Goal: Task Accomplishment & Management: Manage account settings

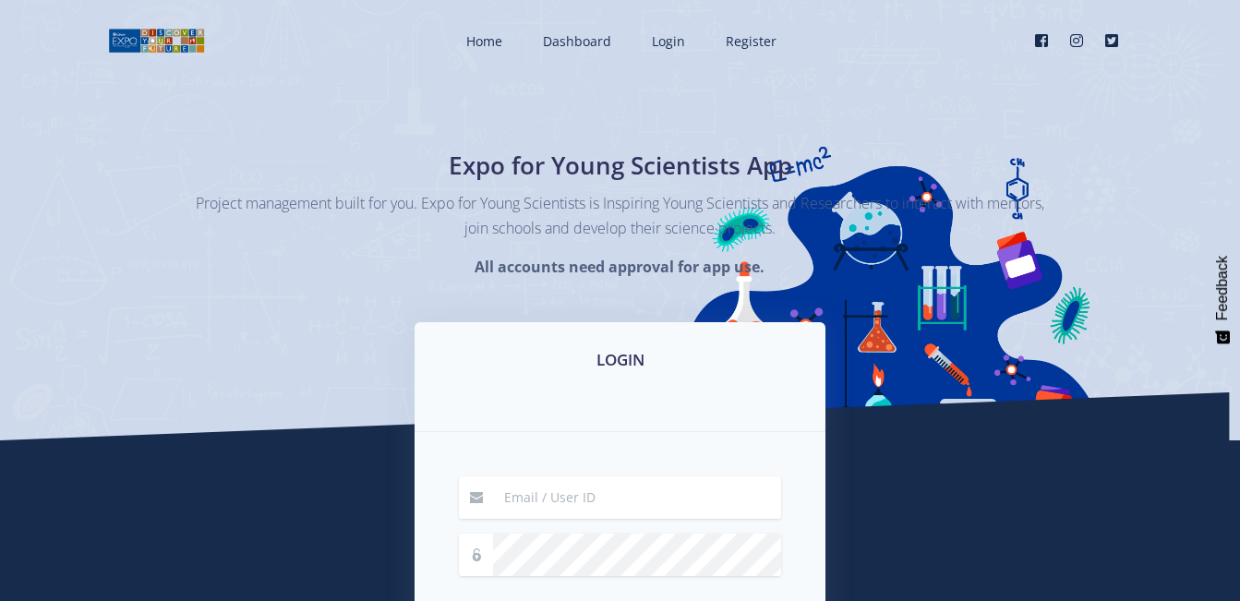
click at [708, 400] on div "LOGIN" at bounding box center [620, 377] width 411 height 110
drag, startPoint x: 765, startPoint y: 436, endPoint x: 796, endPoint y: 433, distance: 31.5
click at [796, 433] on div "Remember me Login" at bounding box center [620, 590] width 411 height 317
click at [546, 427] on div "LOGIN" at bounding box center [620, 377] width 411 height 110
click at [648, 348] on h3 "LOGIN" at bounding box center [620, 360] width 367 height 24
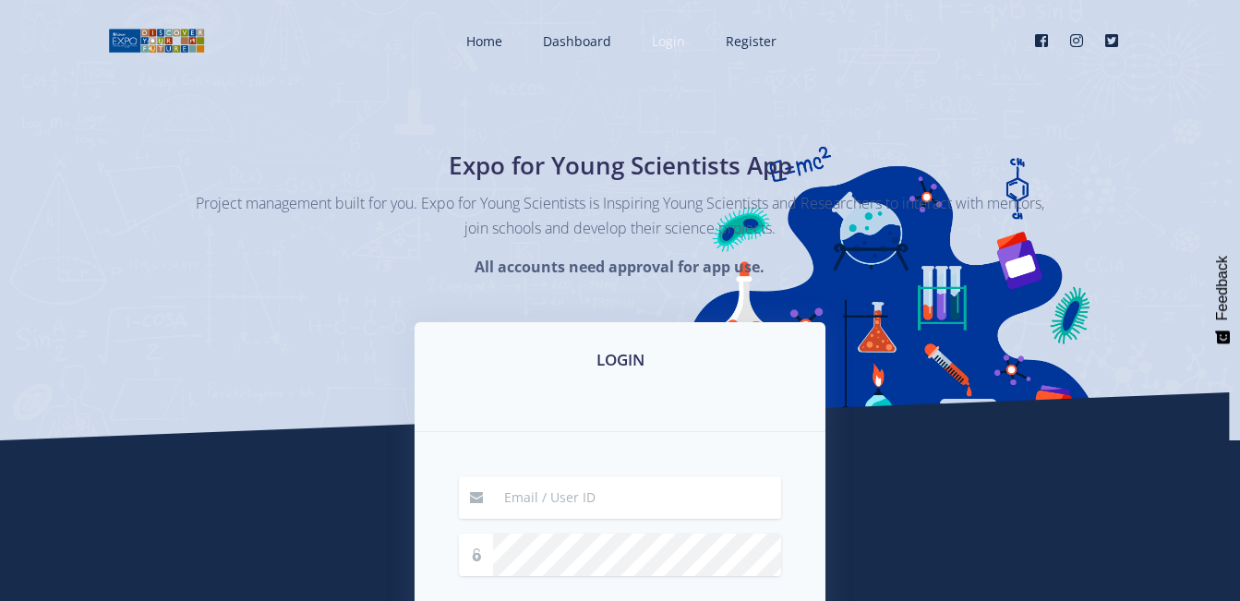
click at [667, 34] on span "Login" at bounding box center [668, 41] width 33 height 18
click at [623, 355] on h3 "LOGIN" at bounding box center [620, 360] width 367 height 24
click at [520, 418] on div "LOGIN" at bounding box center [620, 377] width 411 height 110
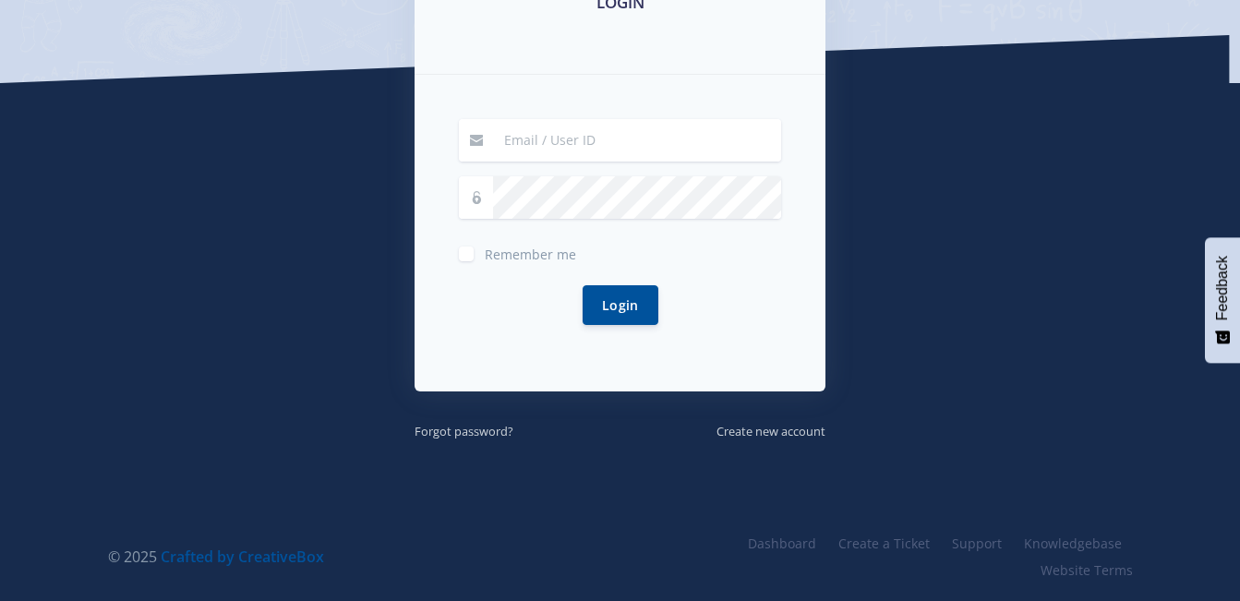
click at [498, 144] on input at bounding box center [637, 140] width 288 height 42
click at [496, 136] on input at bounding box center [637, 140] width 288 height 42
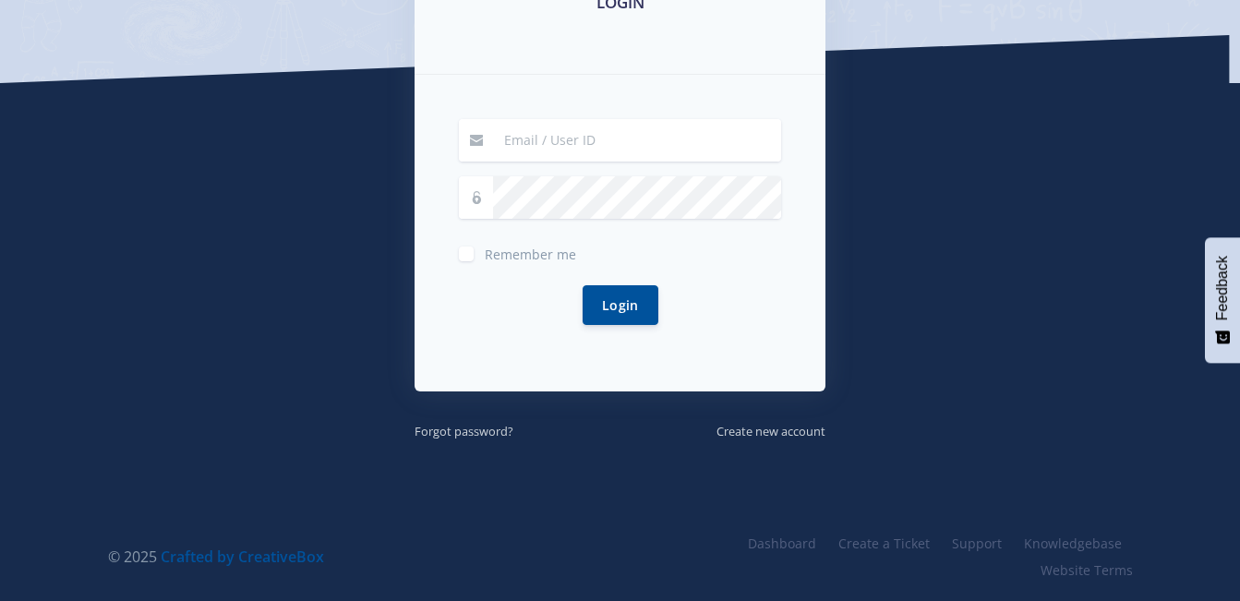
click at [496, 136] on input at bounding box center [637, 140] width 288 height 42
click at [497, 136] on input at bounding box center [637, 140] width 288 height 42
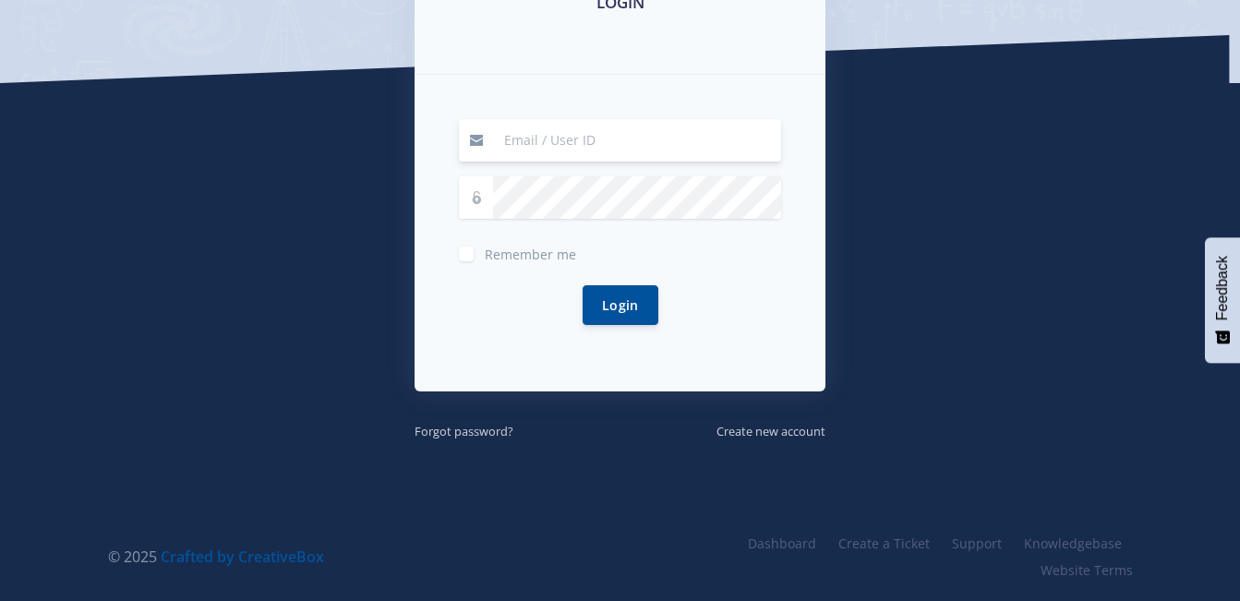
click at [497, 136] on input at bounding box center [637, 140] width 288 height 42
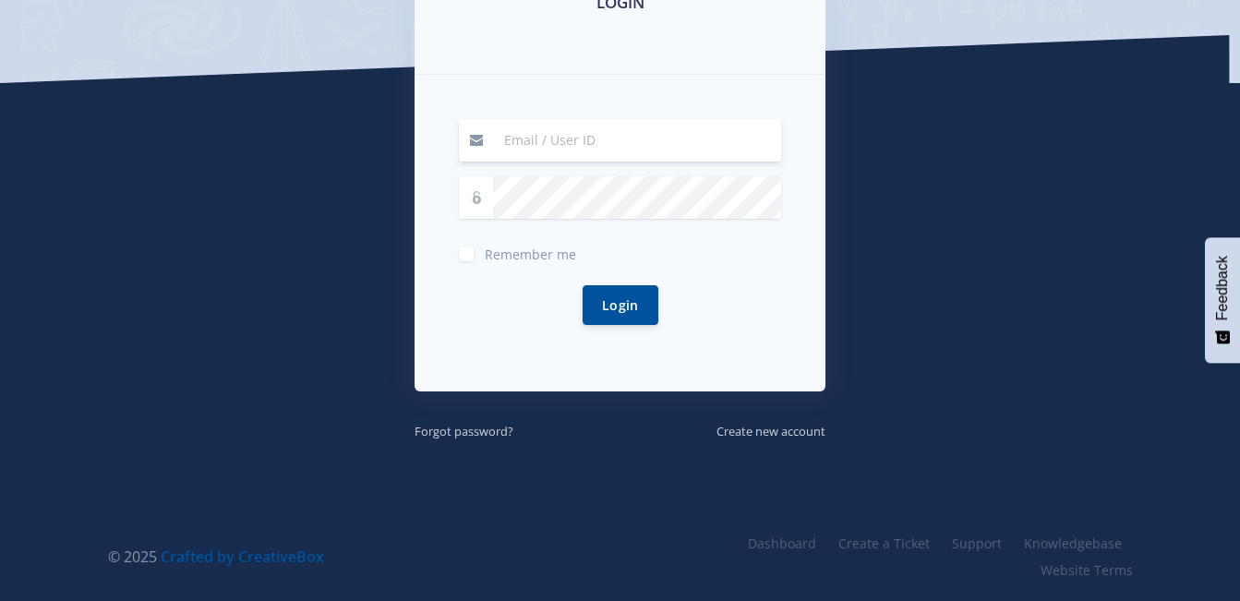
click at [497, 136] on input at bounding box center [637, 140] width 288 height 42
click at [491, 138] on div at bounding box center [620, 140] width 322 height 42
click at [502, 136] on input at bounding box center [637, 140] width 288 height 42
drag, startPoint x: 505, startPoint y: 150, endPoint x: 695, endPoint y: 115, distance: 192.6
click at [507, 150] on input at bounding box center [637, 140] width 288 height 42
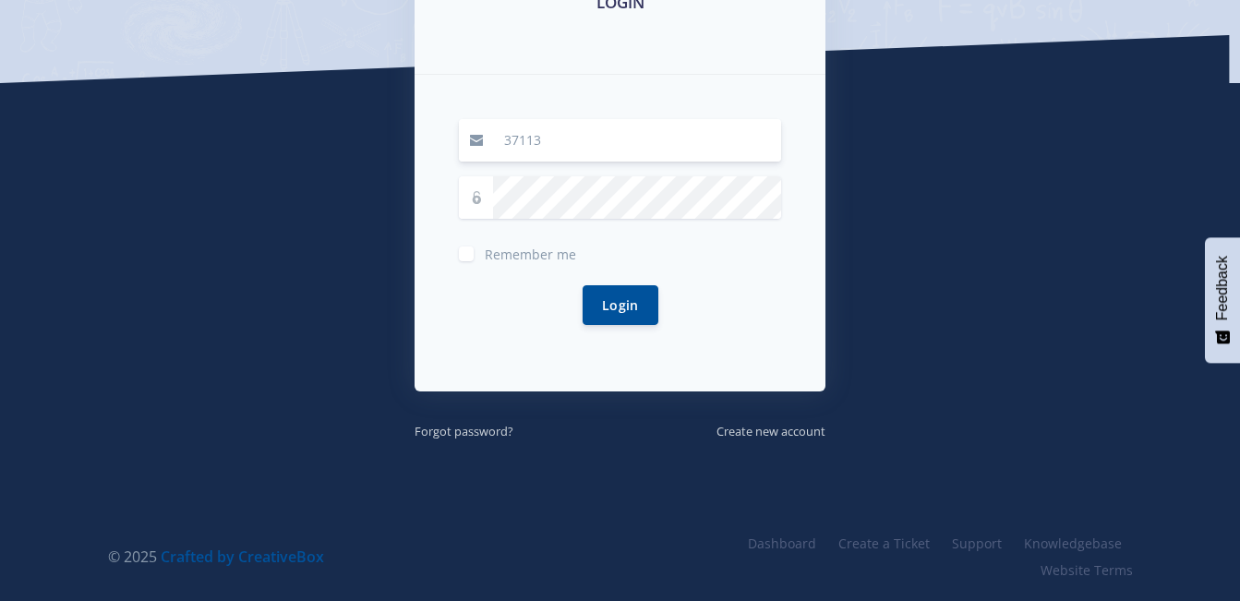
type input "37113"
click at [613, 303] on button "Login" at bounding box center [621, 304] width 76 height 40
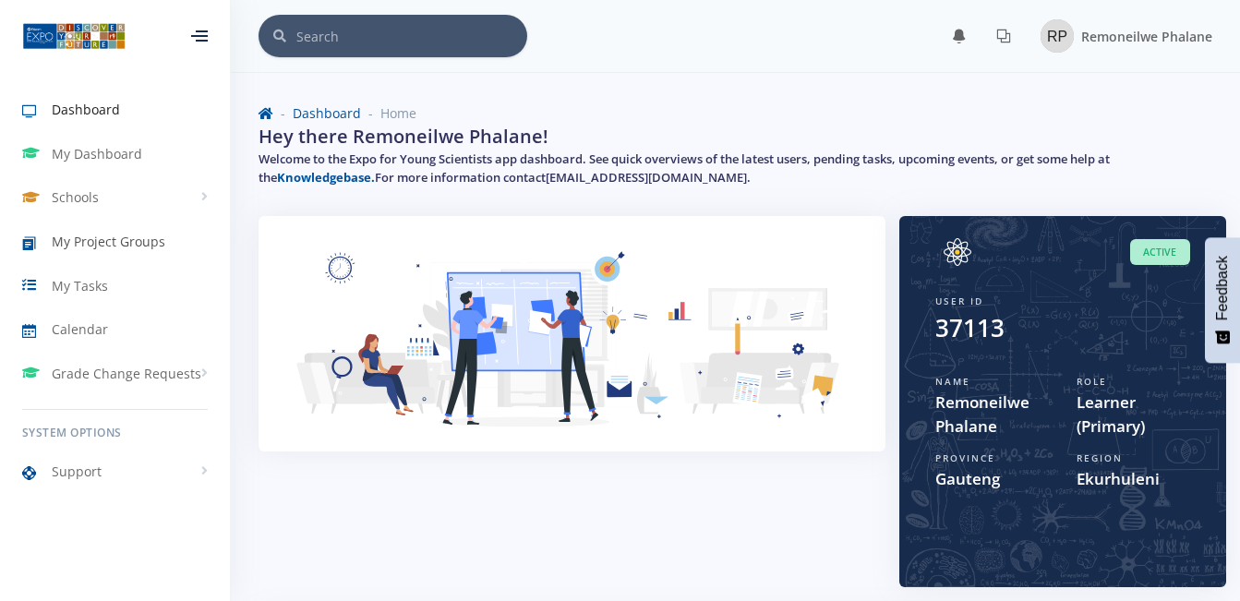
scroll to position [14, 14]
click at [174, 243] on link "My Project Groups" at bounding box center [115, 242] width 230 height 42
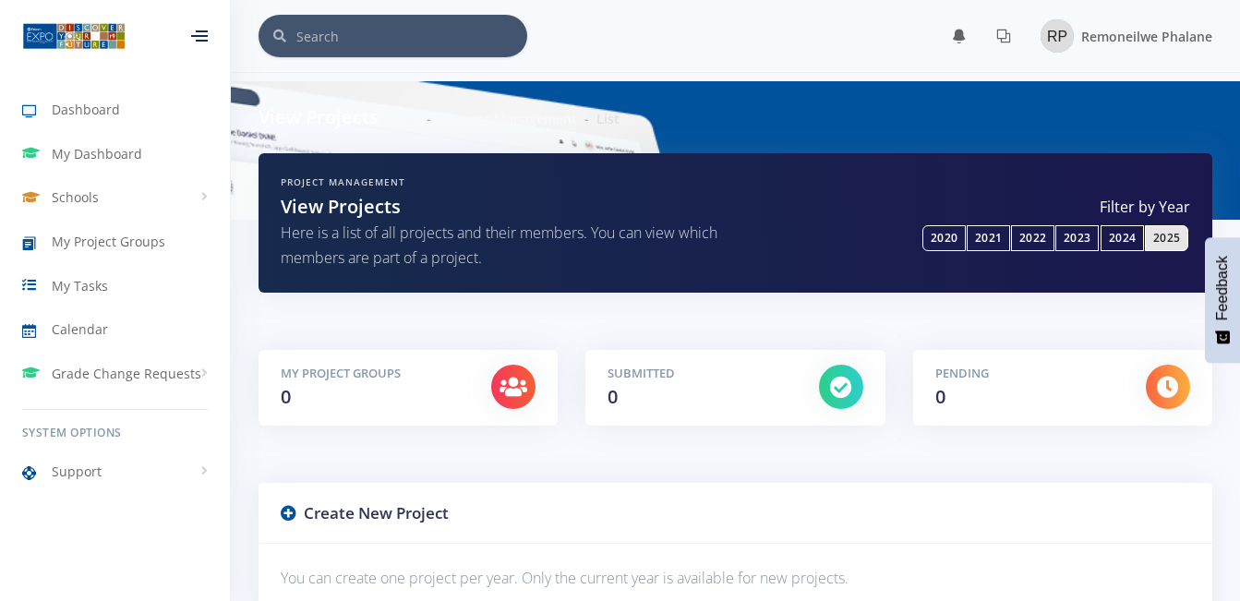
scroll to position [14, 14]
click at [370, 180] on h6 "Project Management" at bounding box center [501, 182] width 441 height 14
click at [363, 224] on p "Here is a list of all projects and their members. You can view which members ar…" at bounding box center [501, 246] width 441 height 50
click at [414, 208] on h2 "View Projects" at bounding box center [501, 207] width 441 height 28
click at [474, 264] on p "Here is a list of all projects and their members. You can view which members ar…" at bounding box center [501, 246] width 441 height 50
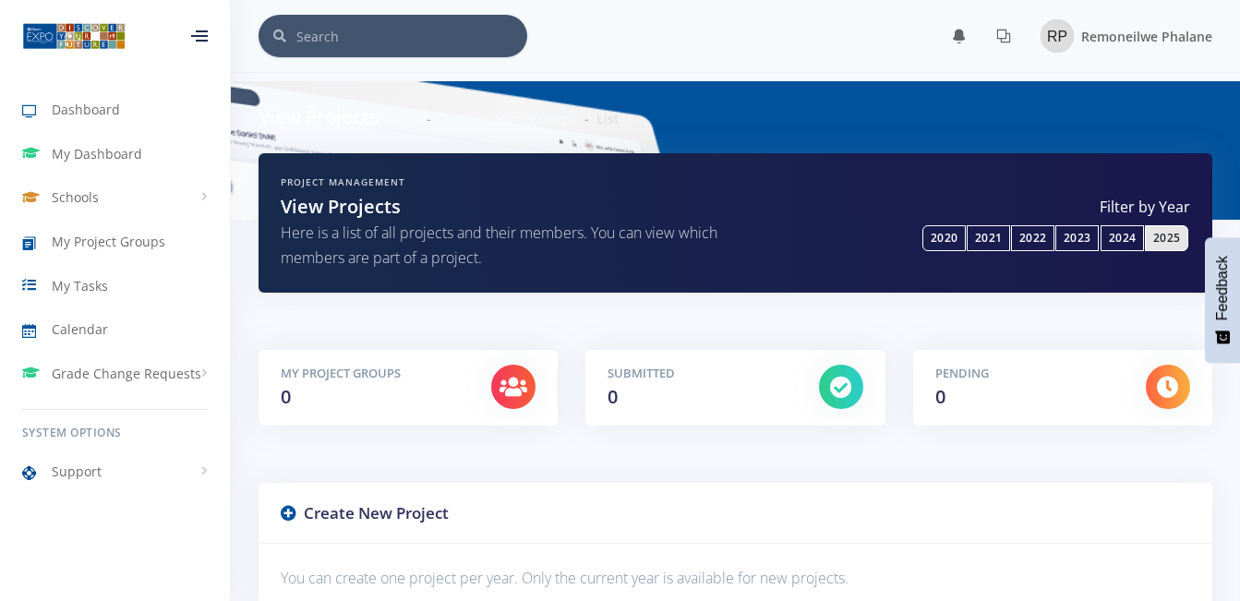
click at [474, 264] on p "Here is a list of all projects and their members. You can view which members ar…" at bounding box center [501, 246] width 441 height 50
click at [291, 171] on div "Project Management View Projects Here is a list of all projects and their membe…" at bounding box center [736, 222] width 954 height 139
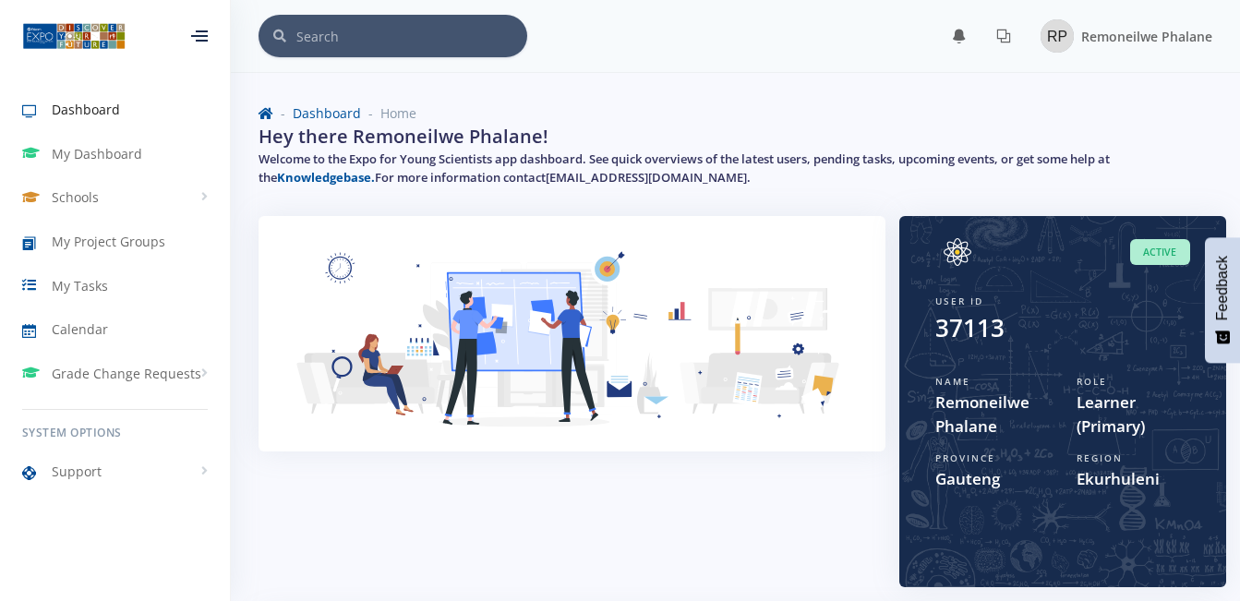
click at [1134, 344] on div "37113" at bounding box center [1063, 328] width 255 height 36
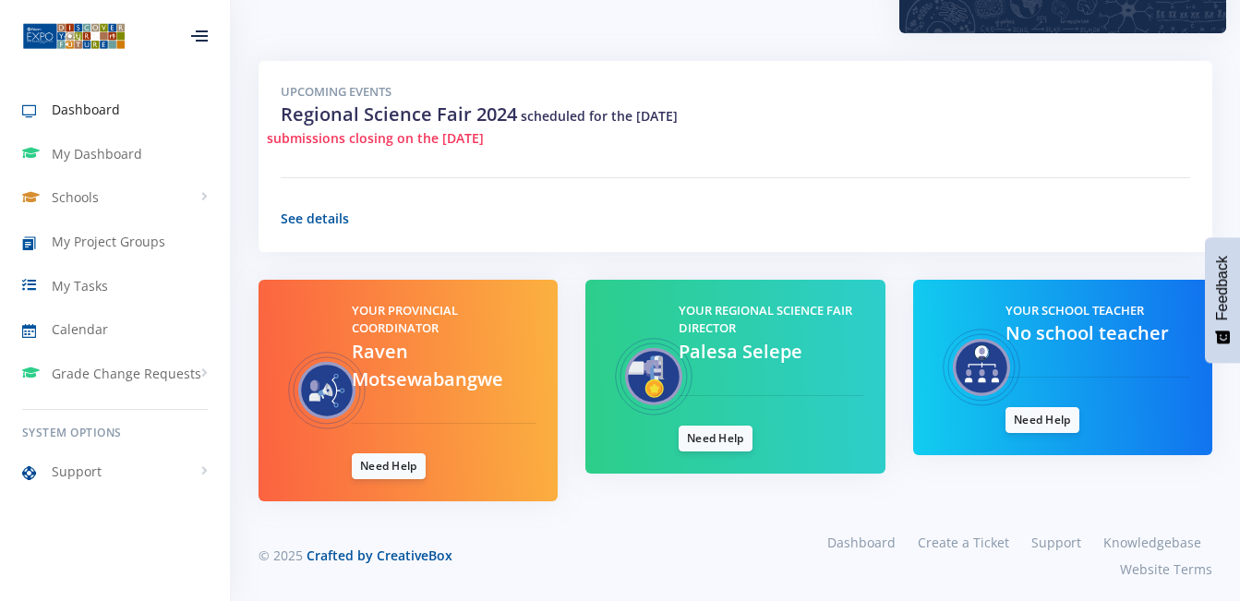
scroll to position [14, 14]
click at [133, 148] on span "My Dashboard" at bounding box center [97, 153] width 91 height 19
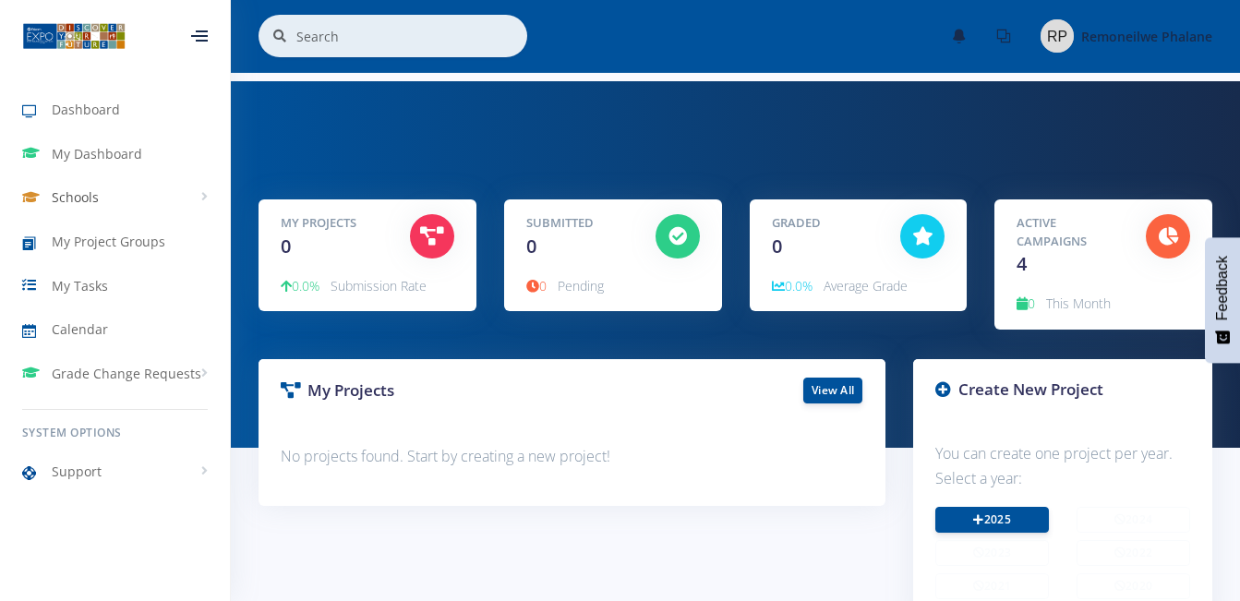
scroll to position [14, 14]
click at [363, 425] on div "No projects found. Start by creating a new project!" at bounding box center [572, 464] width 627 height 84
click at [277, 379] on div "My Projects" at bounding box center [419, 391] width 305 height 24
click at [824, 388] on link "View All" at bounding box center [833, 390] width 59 height 26
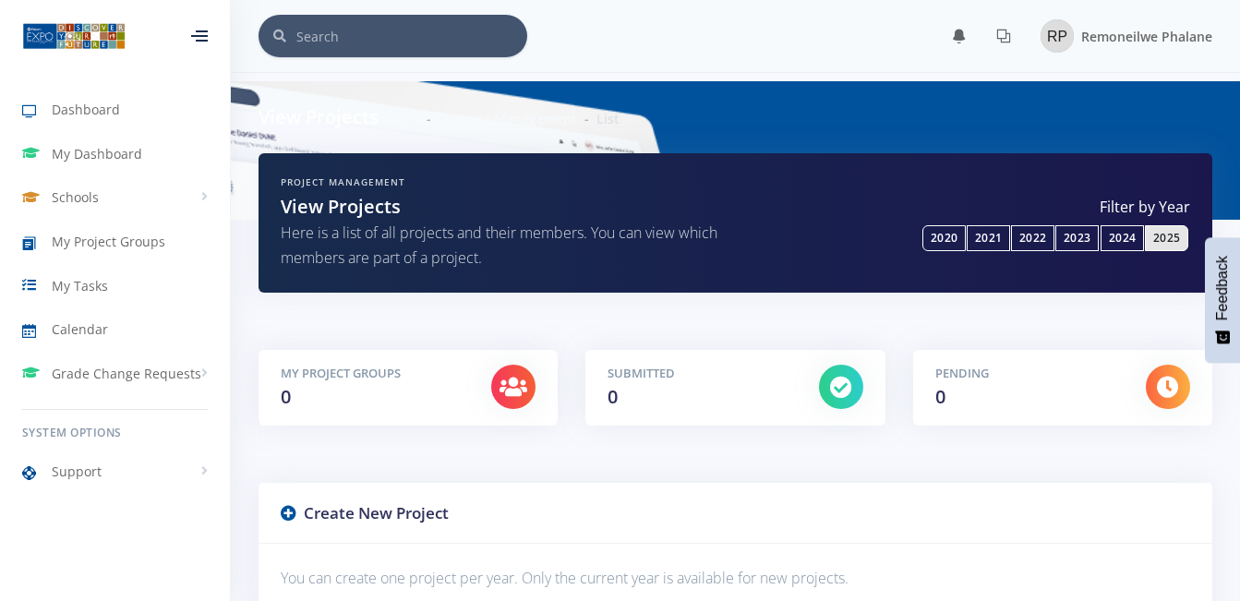
scroll to position [14, 14]
click at [482, 378] on div at bounding box center [514, 388] width 72 height 46
click at [272, 177] on div "Project Management View Projects Here is a list of all projects and their membe…" at bounding box center [501, 222] width 469 height 95
click at [276, 175] on div "Project Management View Projects Here is a list of all projects and their membe…" at bounding box center [736, 222] width 954 height 139
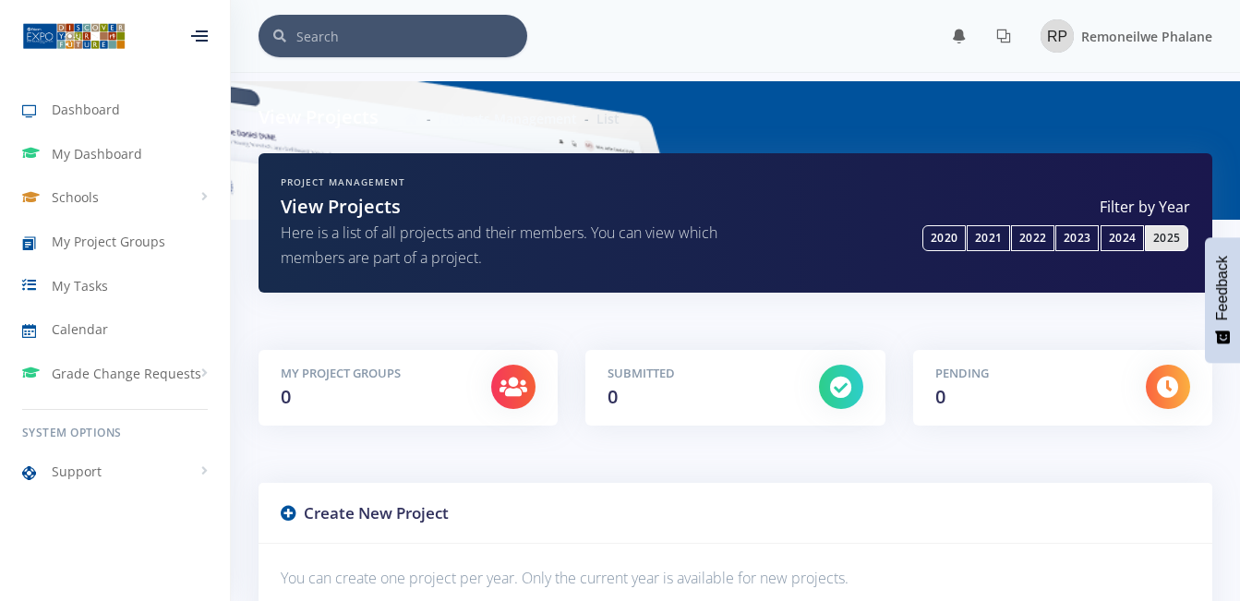
click at [276, 175] on div "Project Management View Projects Here is a list of all projects and their membe…" at bounding box center [736, 222] width 954 height 139
drag, startPoint x: 296, startPoint y: 177, endPoint x: 360, endPoint y: 179, distance: 63.8
click at [360, 179] on h6 "Project Management" at bounding box center [501, 182] width 441 height 14
click at [274, 175] on div "Project Management View Projects Here is a list of all projects and their membe…" at bounding box center [501, 222] width 469 height 95
click at [518, 393] on icon at bounding box center [514, 387] width 28 height 22
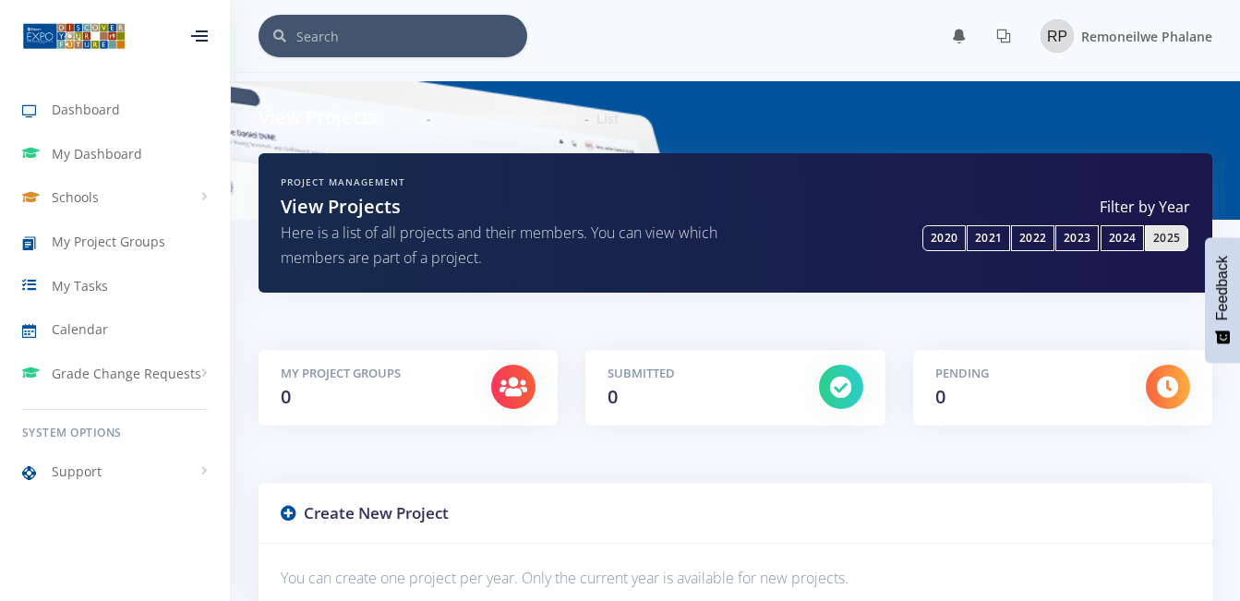
click at [393, 378] on h5 "My Project Groups" at bounding box center [372, 374] width 183 height 18
click at [161, 241] on span "My Project Groups" at bounding box center [109, 241] width 114 height 19
click at [274, 172] on div "Project Management View Projects Here is a list of all projects and their membe…" at bounding box center [736, 222] width 954 height 139
click at [274, 175] on div "Project Management View Projects Here is a list of all projects and their membe…" at bounding box center [736, 222] width 954 height 139
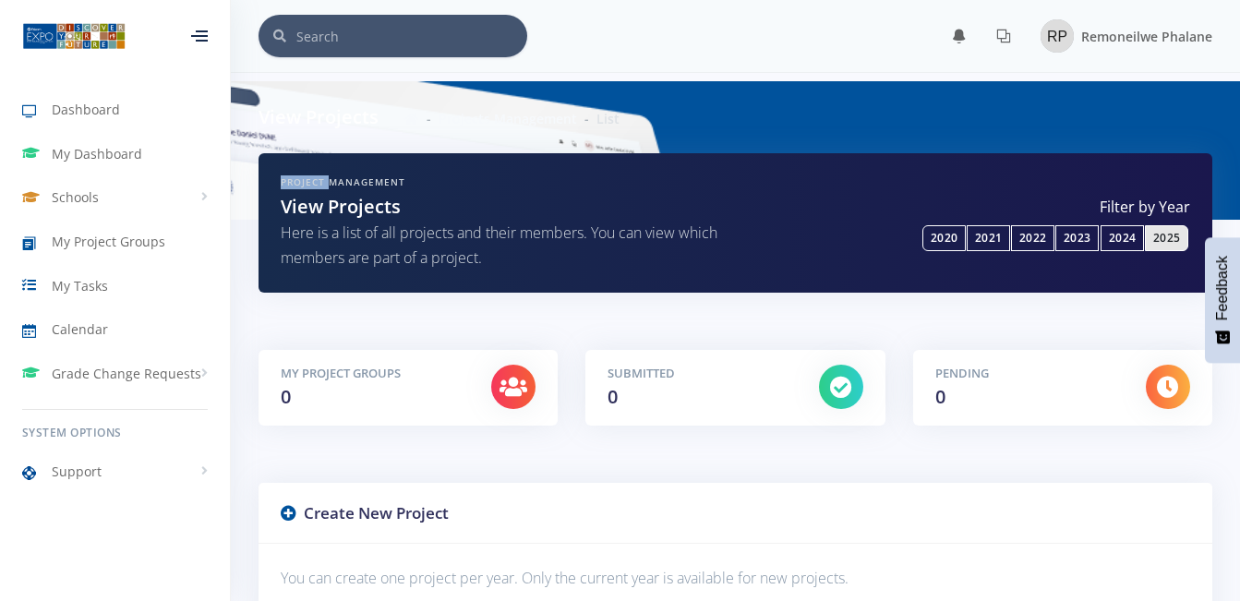
click at [274, 175] on div "Project Management View Projects Here is a list of all projects and their membe…" at bounding box center [501, 222] width 469 height 95
click at [272, 169] on div "Project Management View Projects Here is a list of all projects and their membe…" at bounding box center [736, 222] width 954 height 139
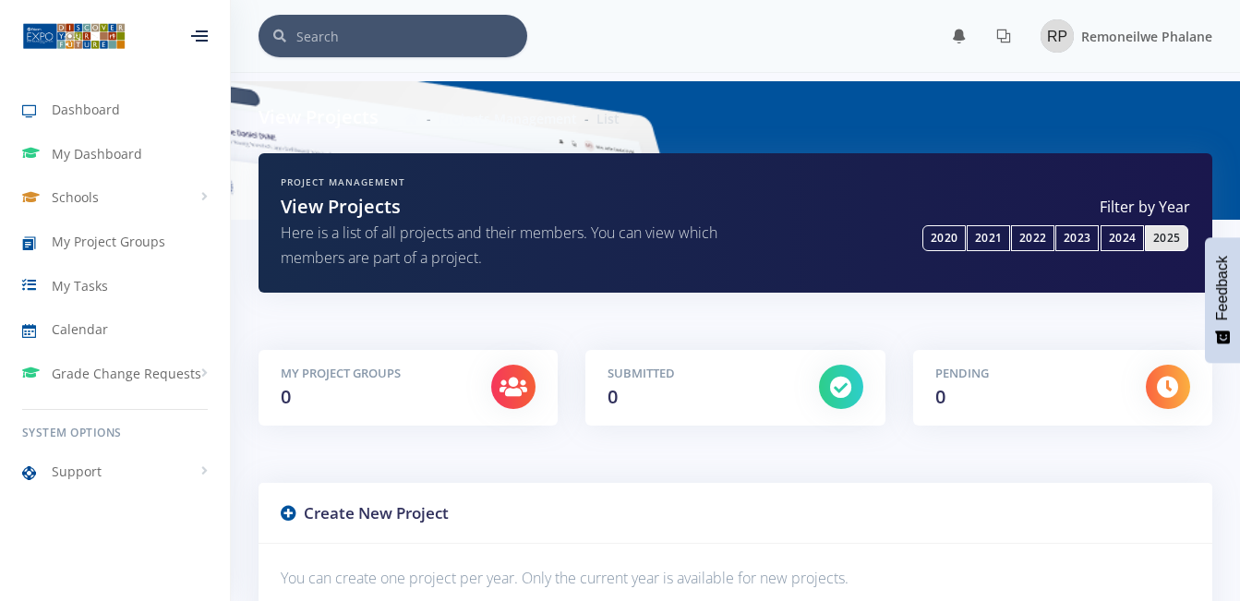
drag, startPoint x: 272, startPoint y: 169, endPoint x: 346, endPoint y: 185, distance: 76.4
click at [346, 185] on h6 "Project Management" at bounding box center [501, 182] width 441 height 14
click at [387, 211] on h2 "View Projects" at bounding box center [501, 207] width 441 height 28
click at [1133, 309] on div "Project Management View Projects Here is a list of all projects and their membe…" at bounding box center [736, 236] width 982 height 167
click at [843, 268] on div "Project Management View Projects Here is a list of all projects and their membe…" at bounding box center [735, 222] width 937 height 95
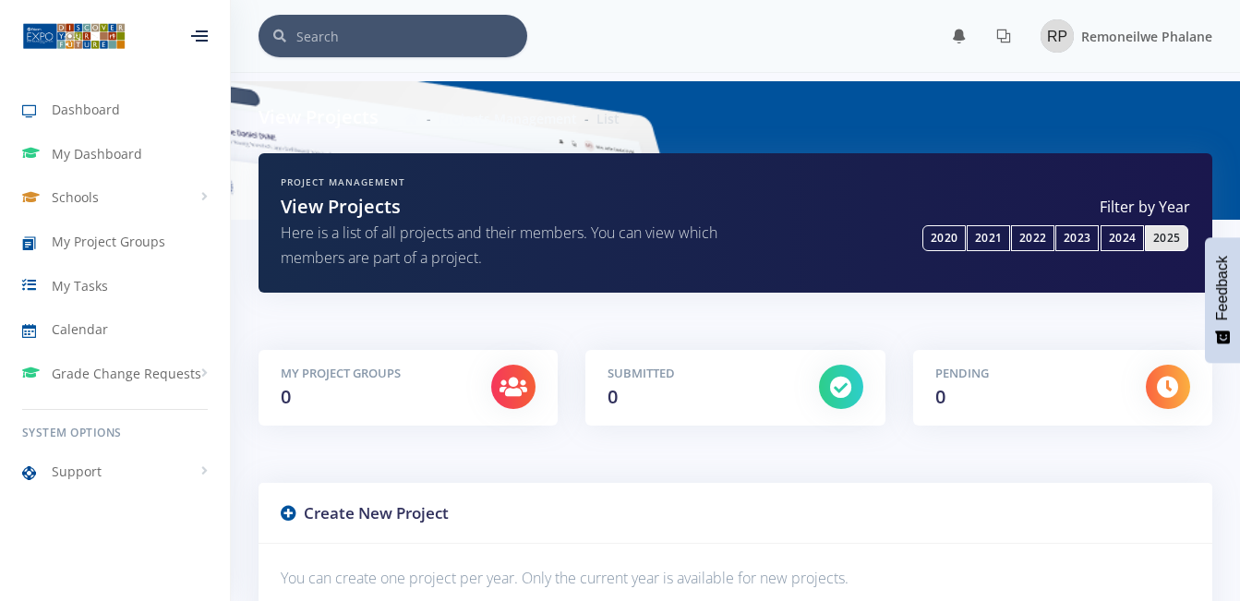
click at [1057, 321] on div "Project Management View Projects Here is a list of all projects and their membe…" at bounding box center [736, 236] width 982 height 167
click at [1105, 108] on div "View Projects Projects Management List" at bounding box center [736, 117] width 982 height 72
click at [202, 30] on div at bounding box center [199, 35] width 17 height 11
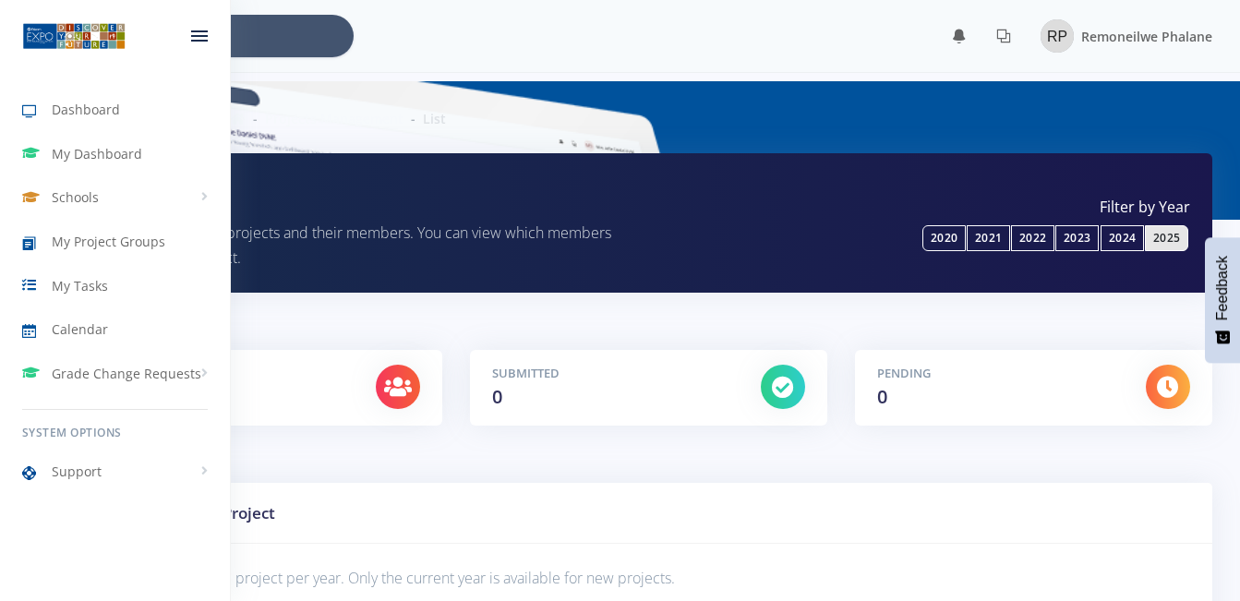
click at [193, 29] on div at bounding box center [199, 35] width 61 height 55
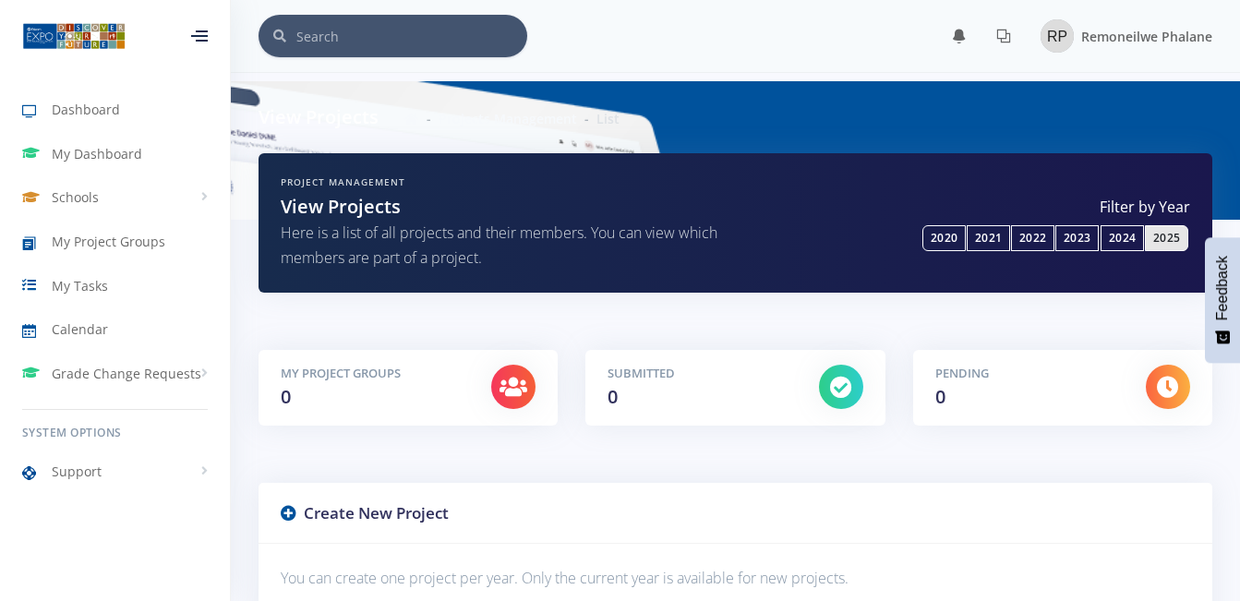
click at [197, 33] on div at bounding box center [199, 35] width 17 height 11
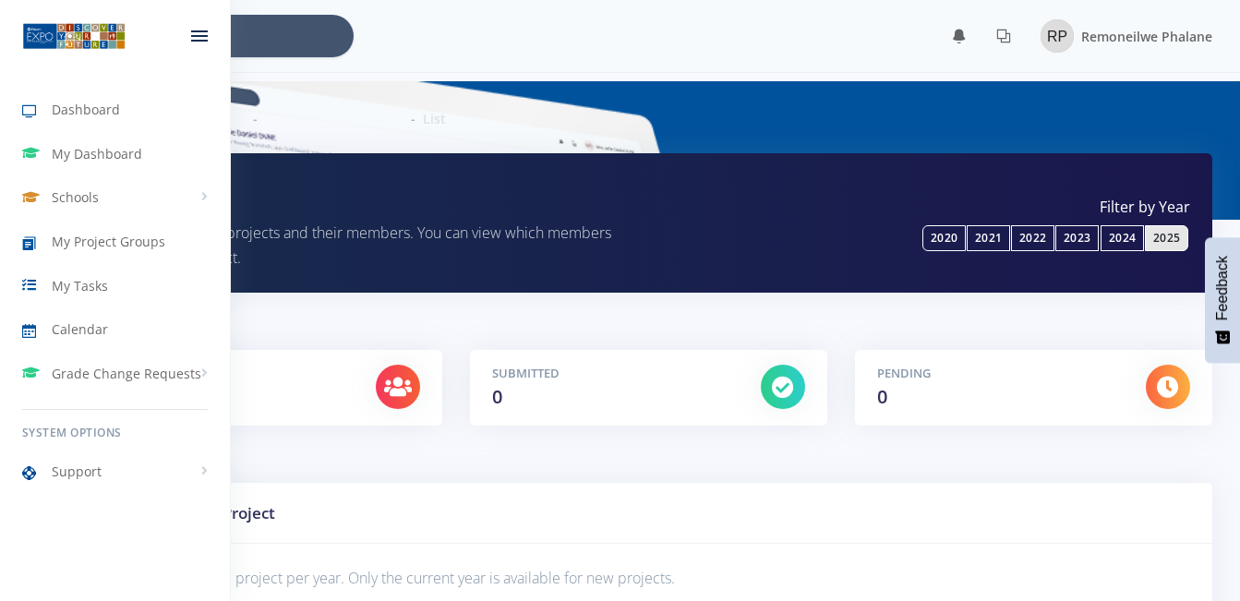
click at [197, 33] on div at bounding box center [199, 35] width 17 height 11
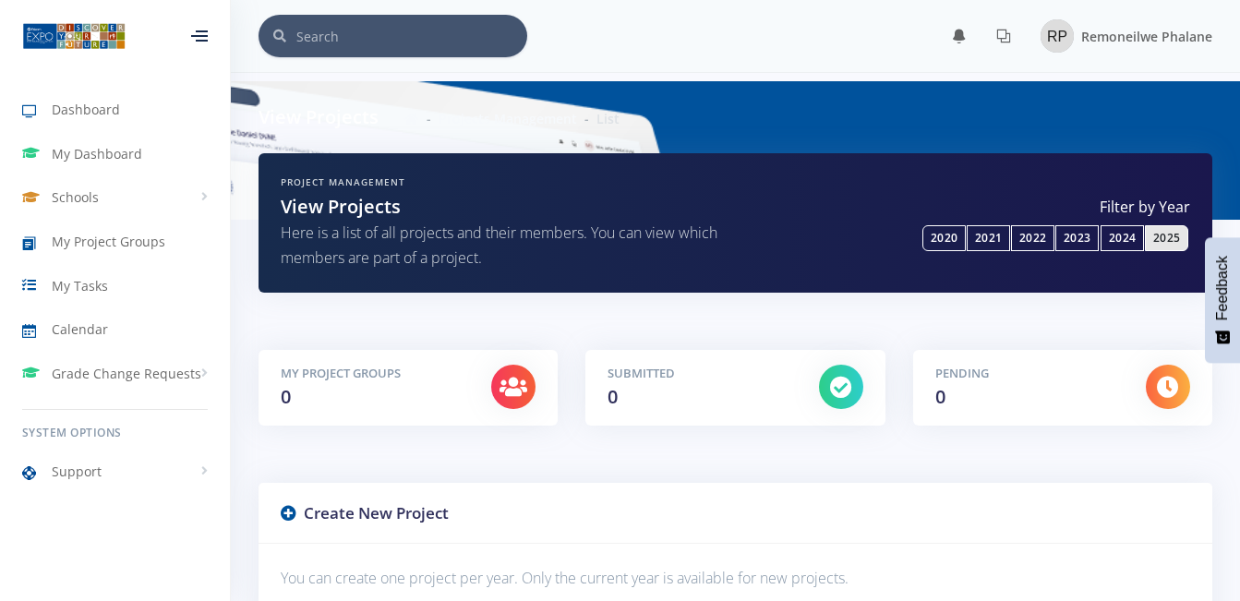
click at [197, 33] on div at bounding box center [199, 35] width 17 height 11
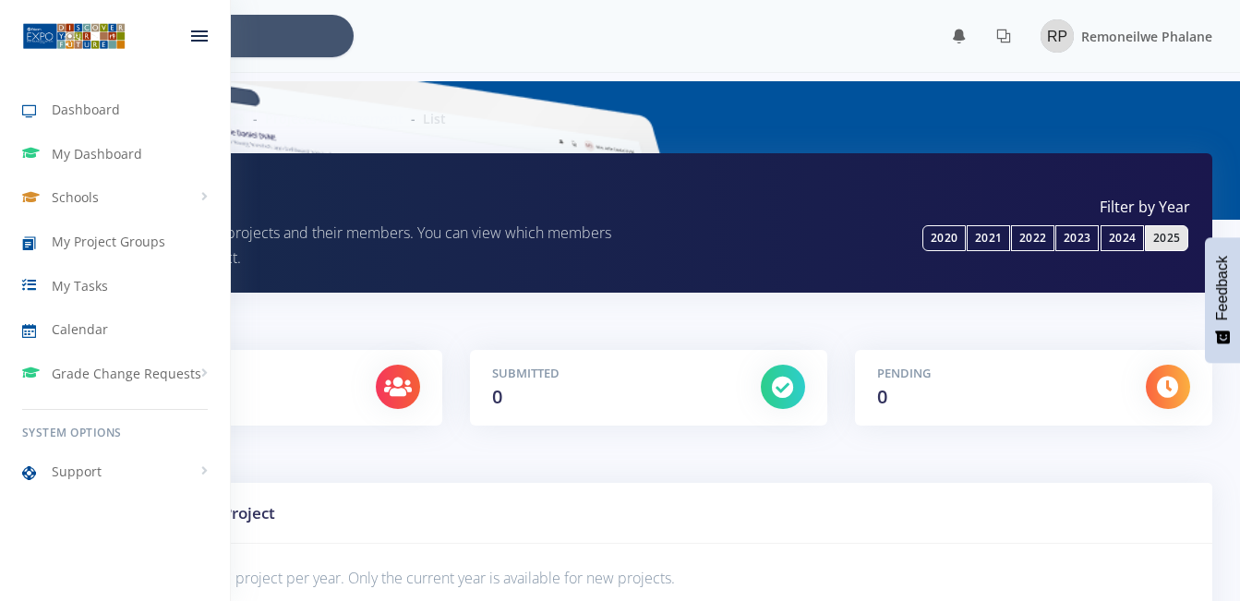
click at [197, 33] on div at bounding box center [199, 35] width 17 height 11
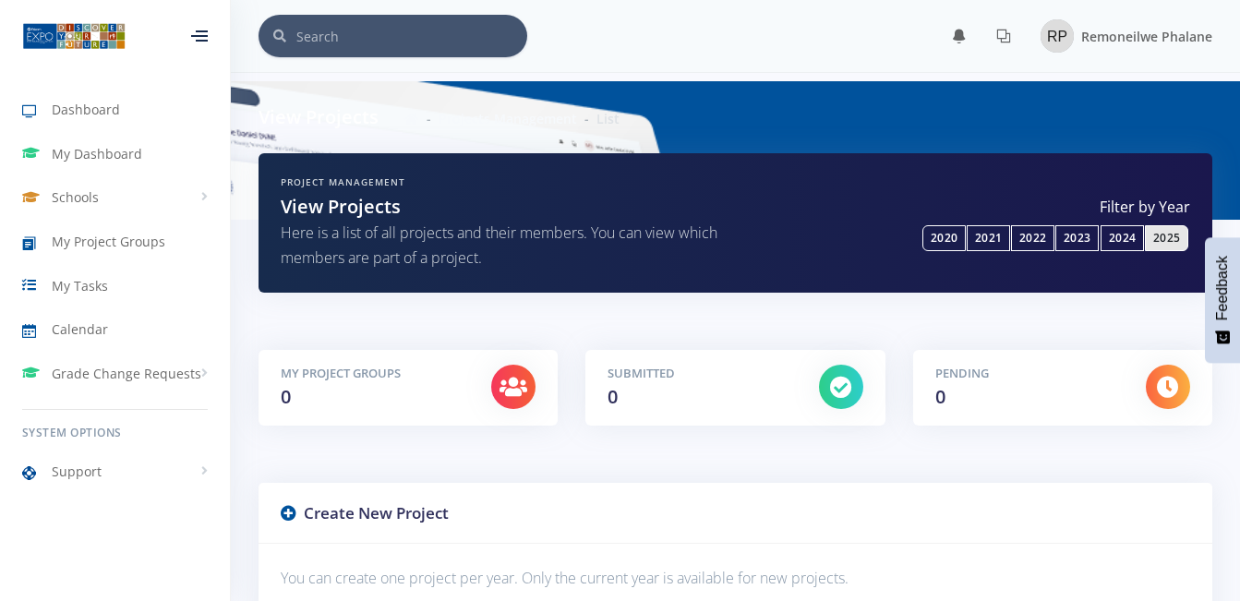
click at [197, 33] on div at bounding box center [199, 35] width 17 height 11
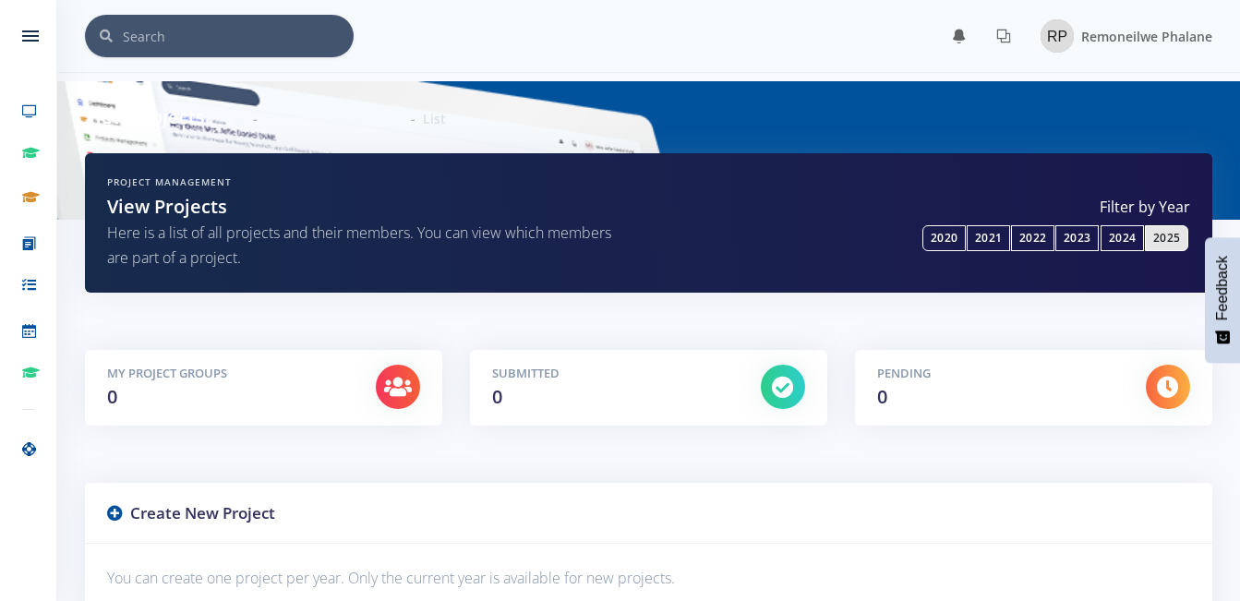
click at [301, 107] on div "View Projects Projects Management List" at bounding box center [360, 117] width 578 height 28
click at [1109, 31] on span "Remoneilwe Phalane" at bounding box center [1147, 37] width 131 height 18
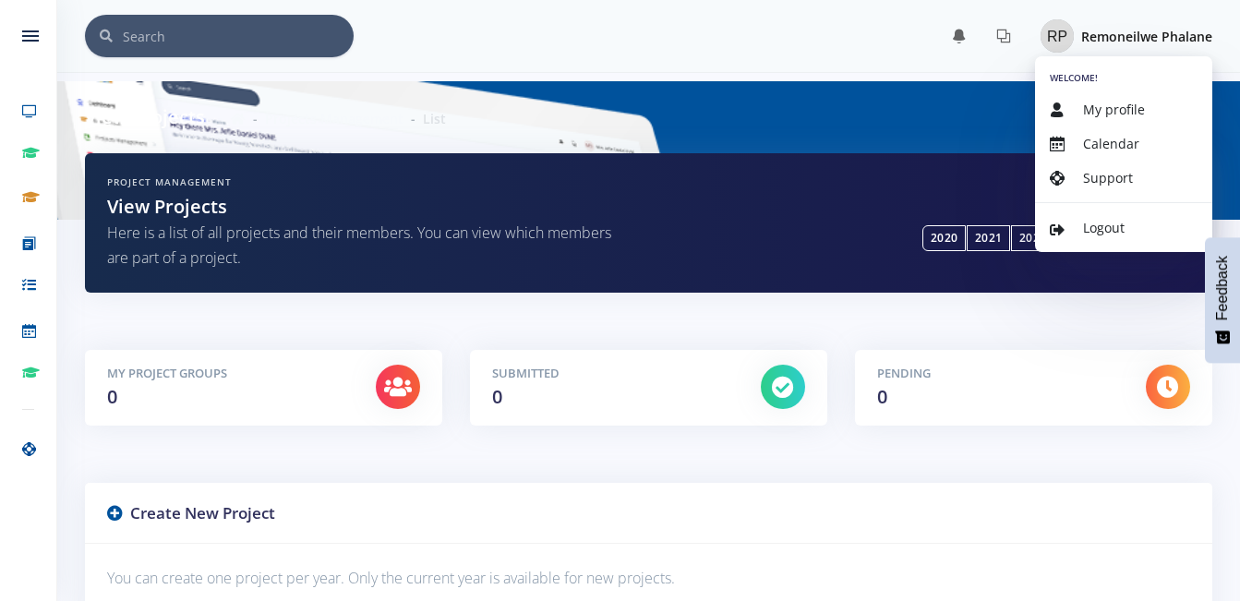
click at [1055, 42] on img at bounding box center [1057, 35] width 33 height 33
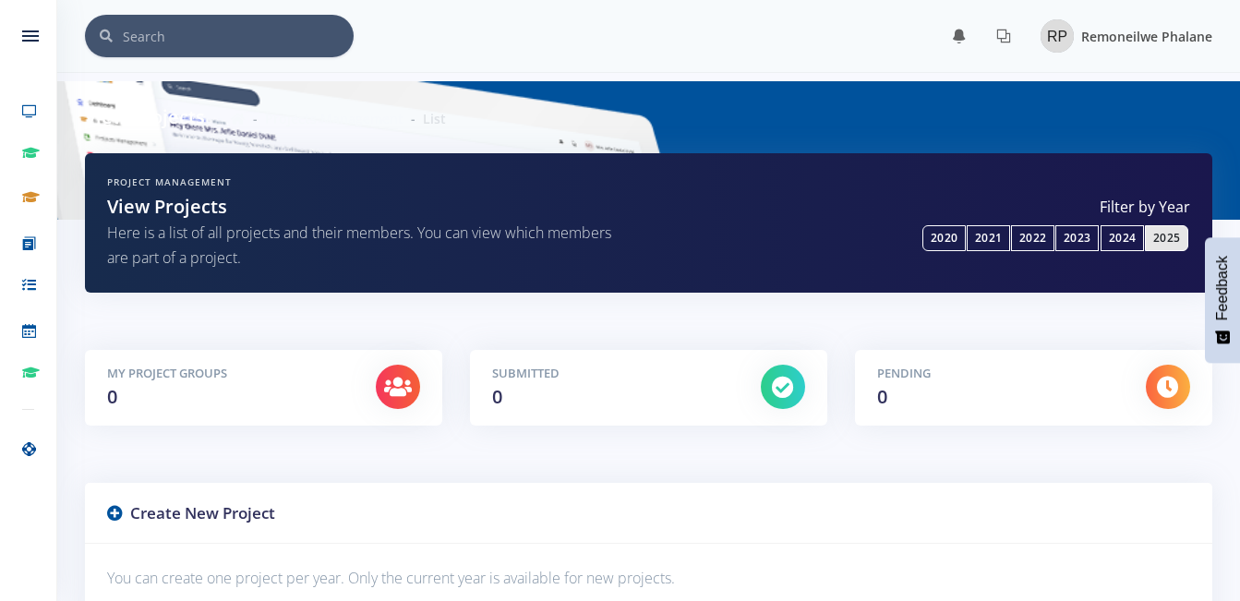
click at [1057, 22] on img at bounding box center [1057, 35] width 33 height 33
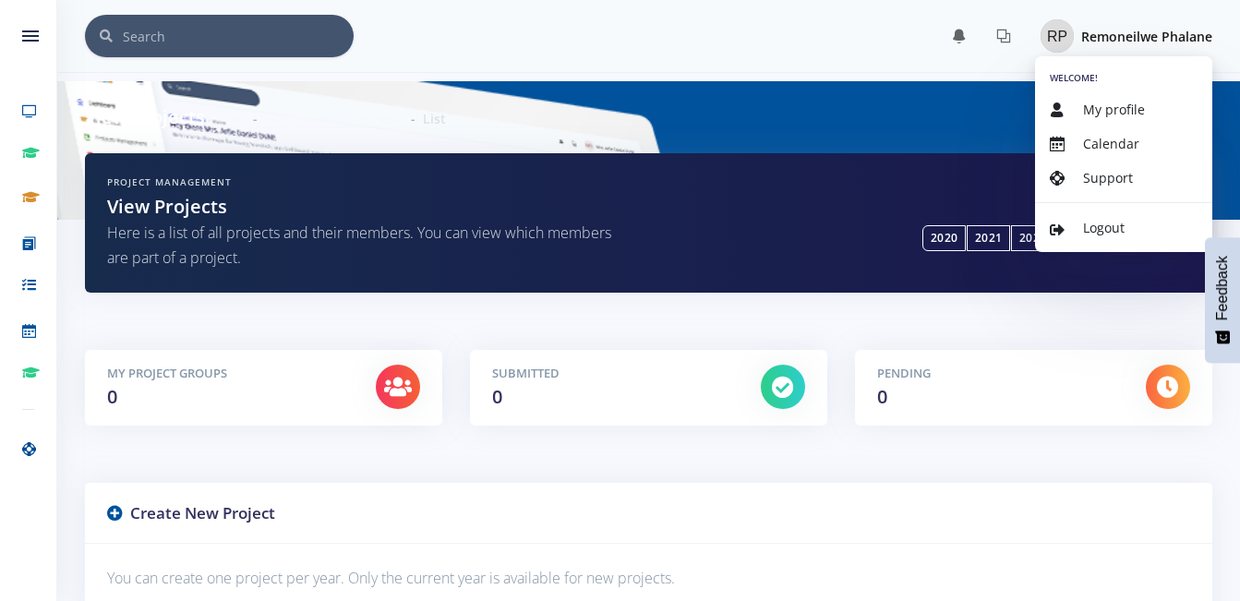
click at [1001, 120] on div "View Projects Projects Management List" at bounding box center [648, 117] width 1155 height 72
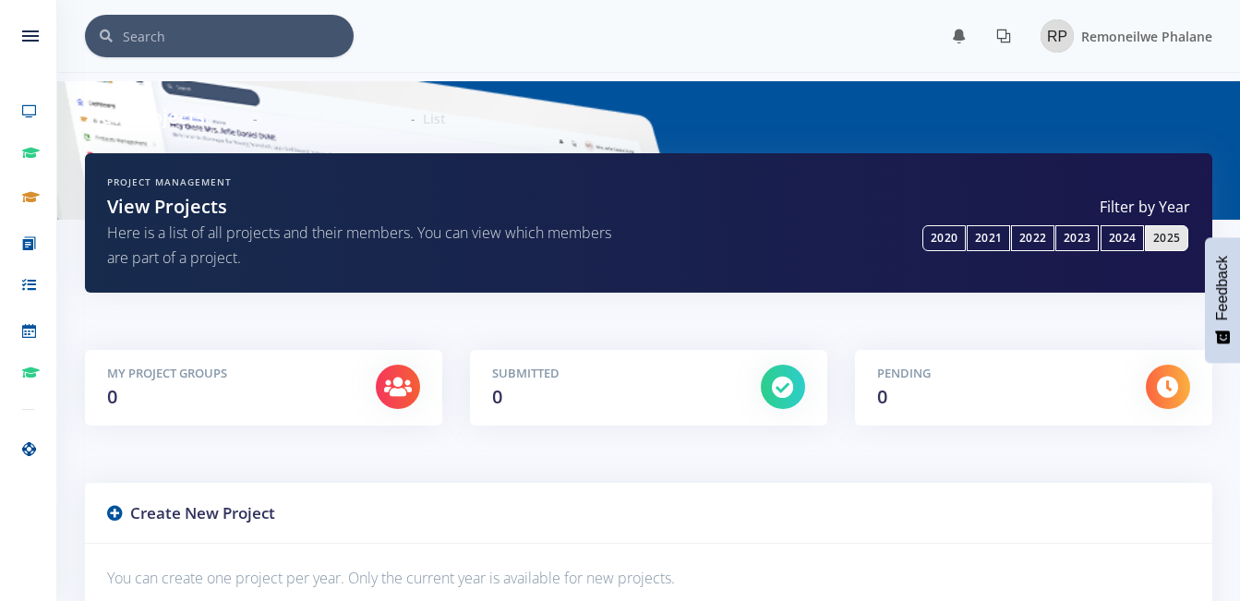
click at [997, 34] on icon at bounding box center [1004, 36] width 15 height 15
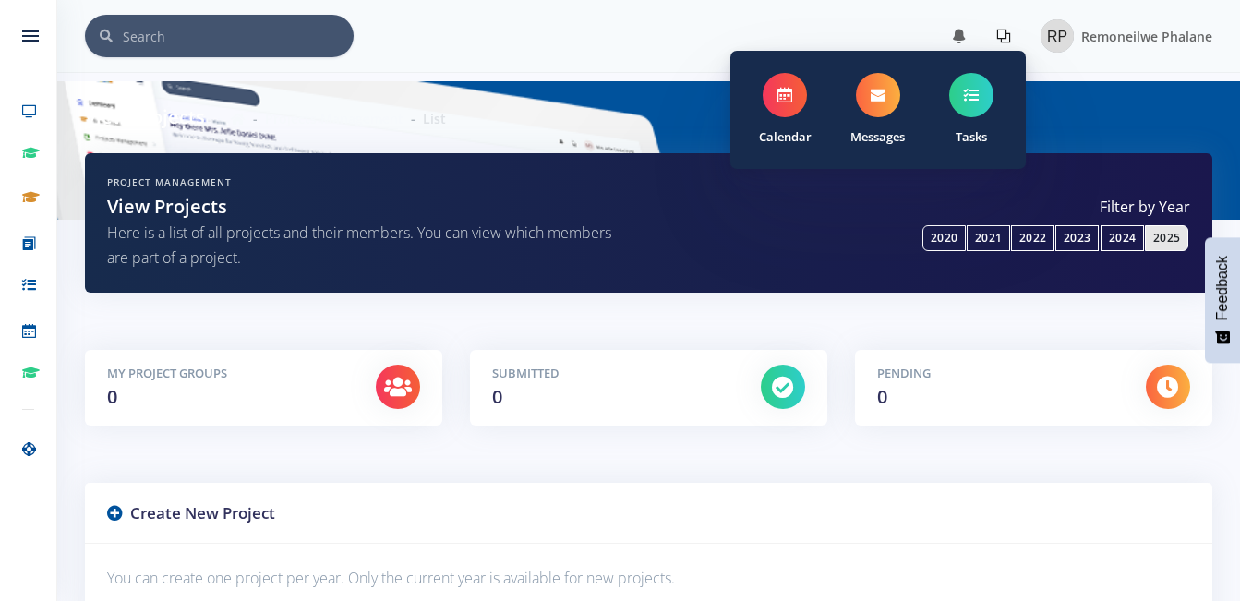
click at [1070, 96] on div "View Projects Projects Management List" at bounding box center [648, 117] width 1155 height 72
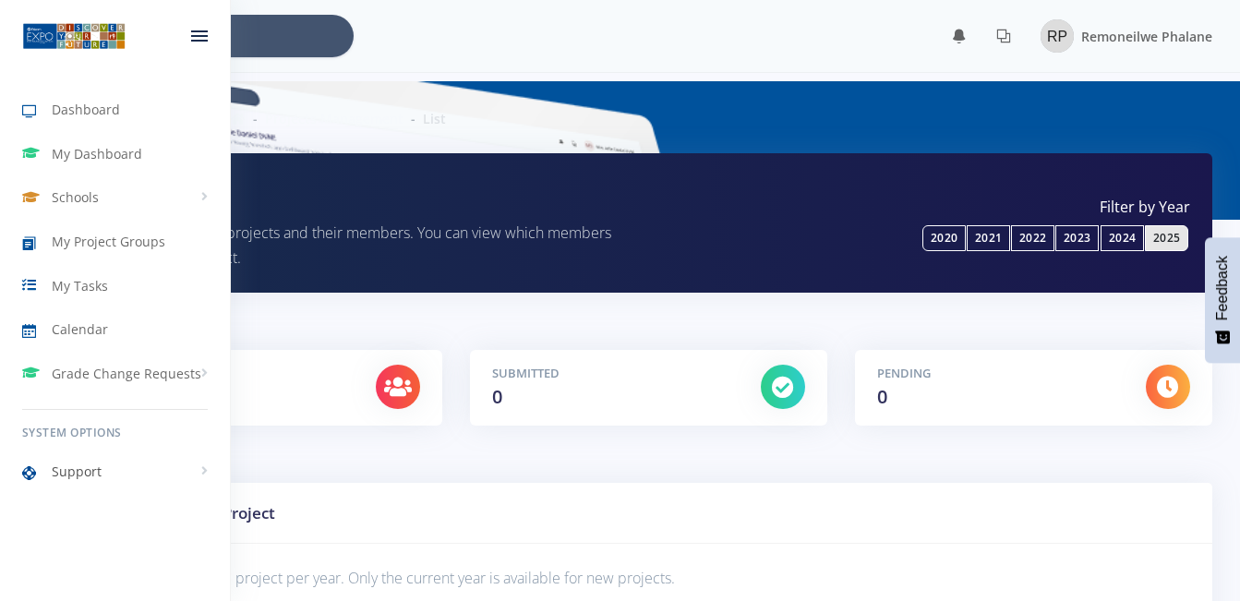
click at [201, 466] on link "Support" at bounding box center [115, 472] width 230 height 42
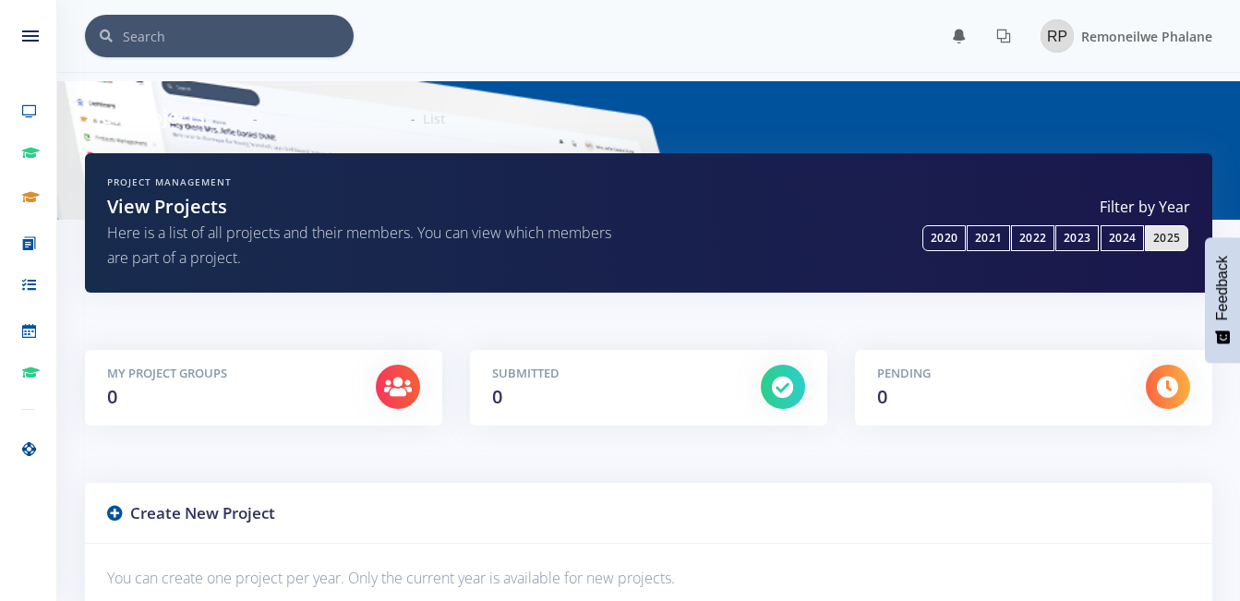
click at [402, 374] on div at bounding box center [398, 387] width 44 height 44
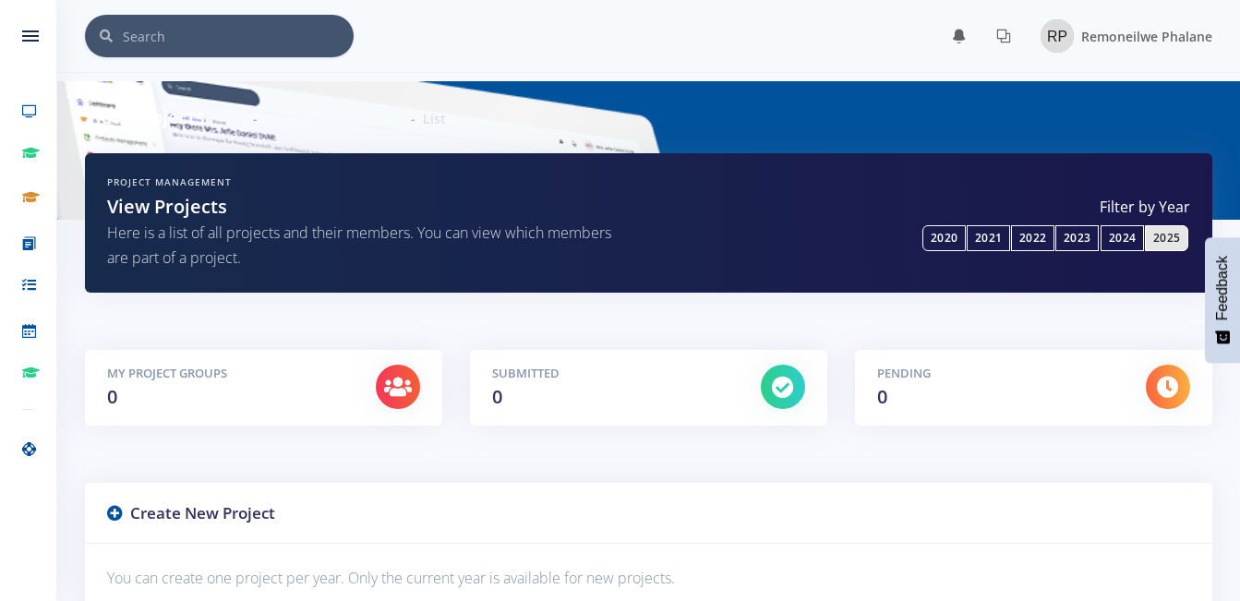
click at [402, 374] on div at bounding box center [398, 387] width 44 height 44
click at [399, 378] on icon at bounding box center [398, 387] width 28 height 22
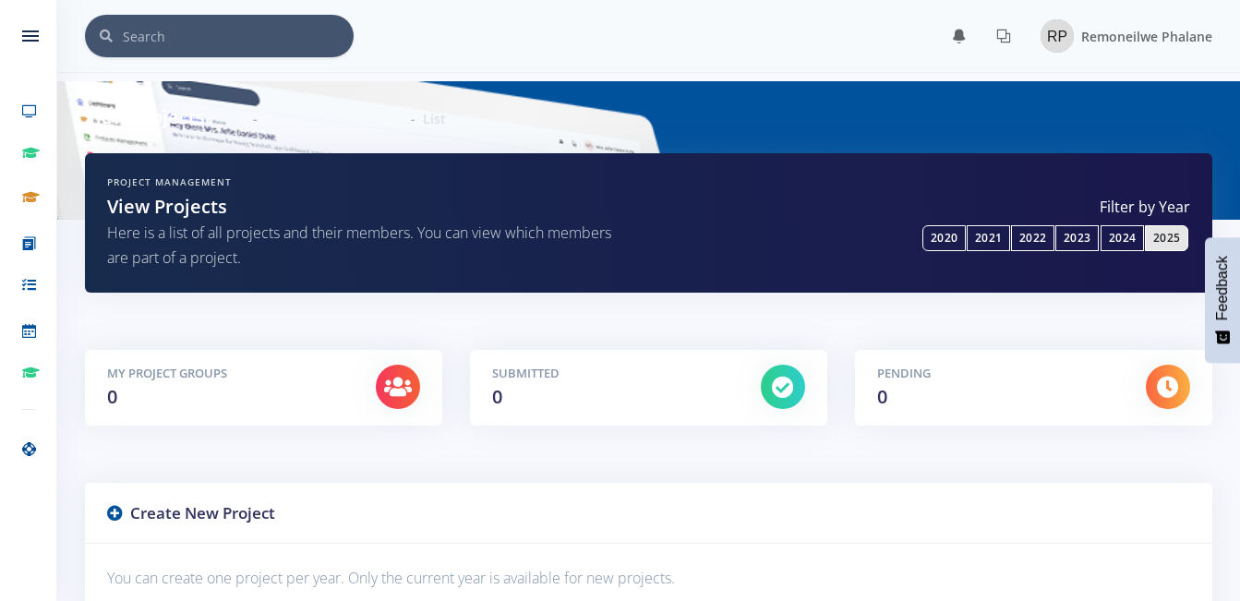
click at [399, 378] on icon at bounding box center [398, 387] width 28 height 22
click at [400, 384] on icon at bounding box center [398, 387] width 28 height 22
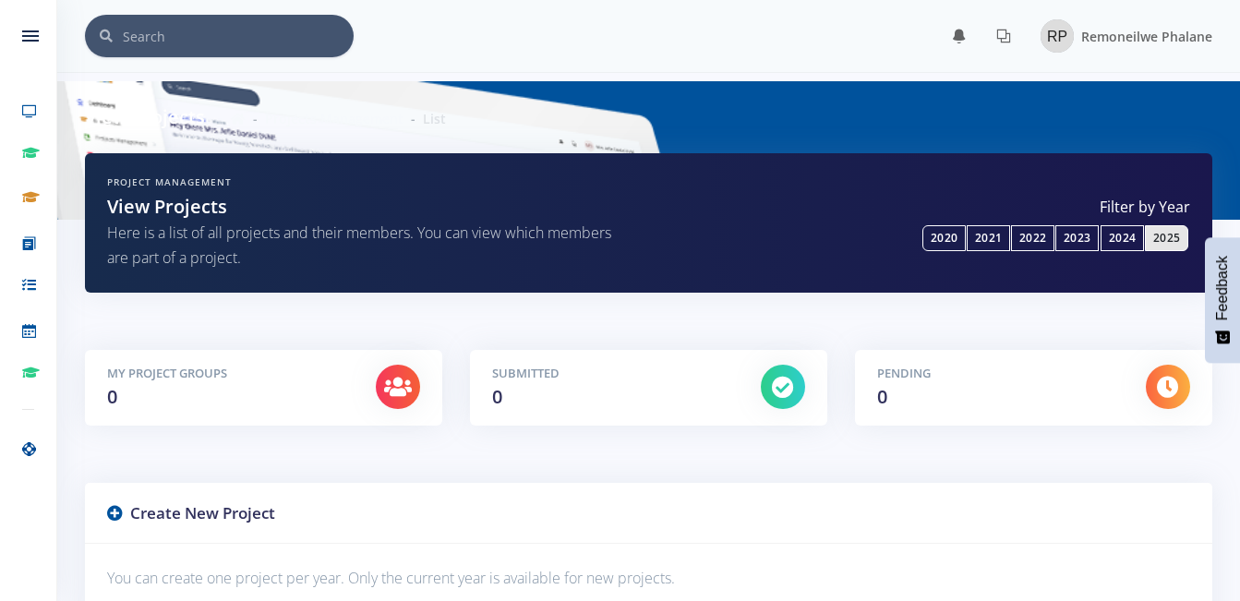
click at [400, 384] on icon at bounding box center [398, 387] width 28 height 22
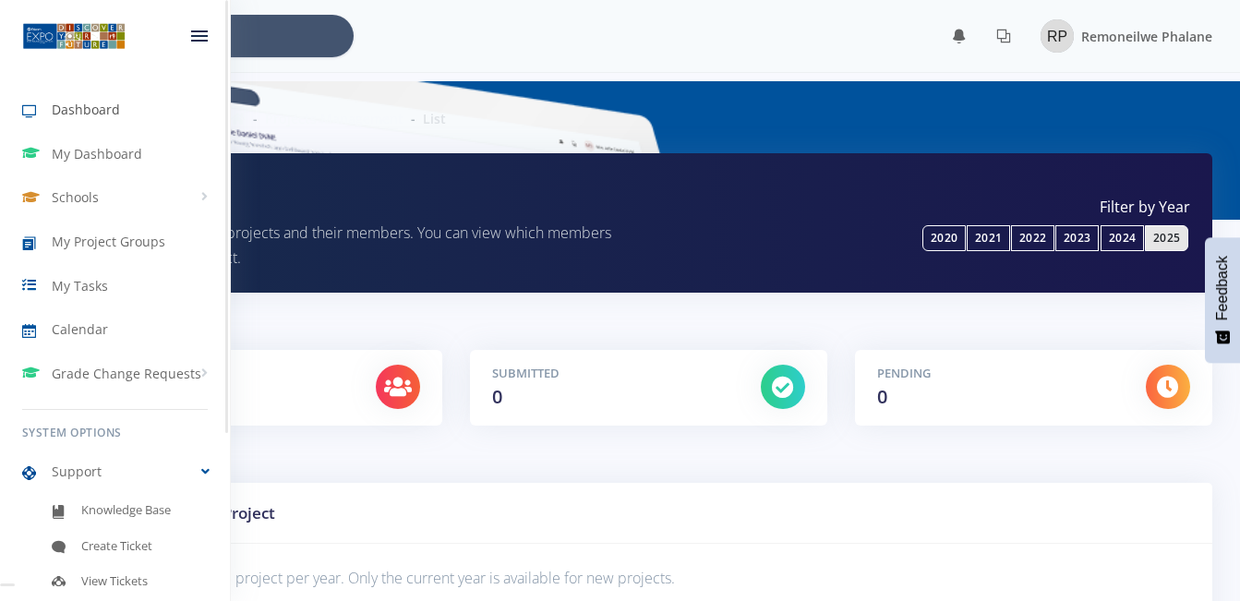
click at [29, 114] on icon at bounding box center [37, 112] width 30 height 22
click at [30, 35] on link at bounding box center [74, 36] width 148 height 75
click at [15, 47] on link at bounding box center [74, 36] width 148 height 75
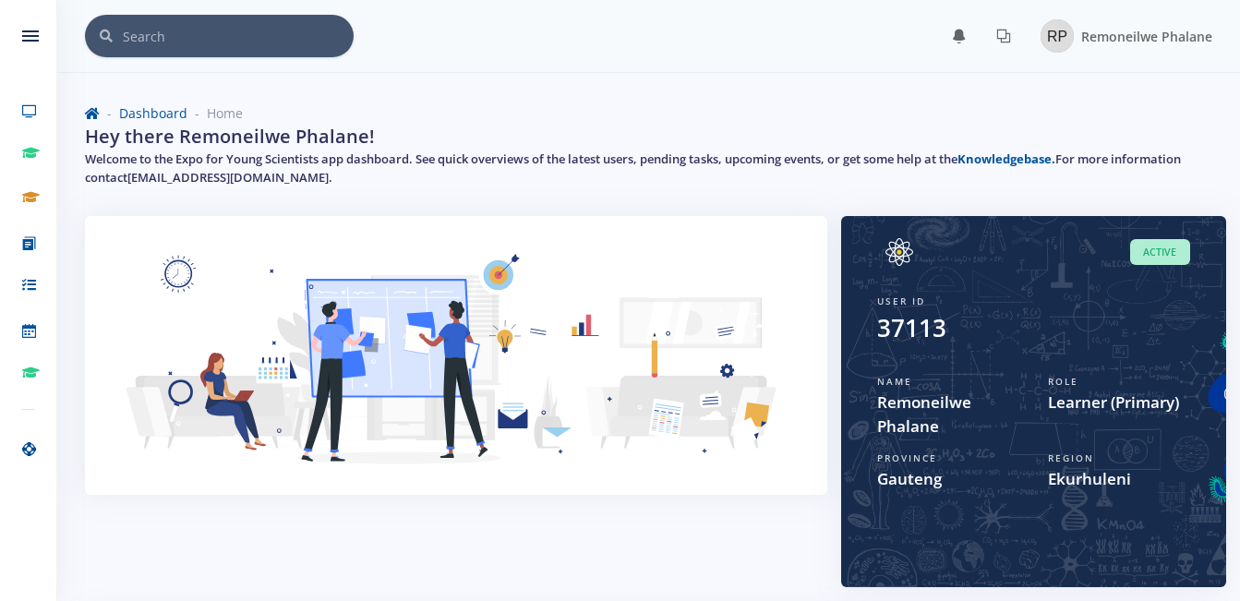
click at [1135, 288] on div "User ID 37113" at bounding box center [1033, 317] width 313 height 58
click at [1137, 79] on div "× You have 2 notifications." at bounding box center [648, 555] width 1183 height 1110
click at [1137, 321] on div "37113" at bounding box center [1033, 328] width 313 height 36
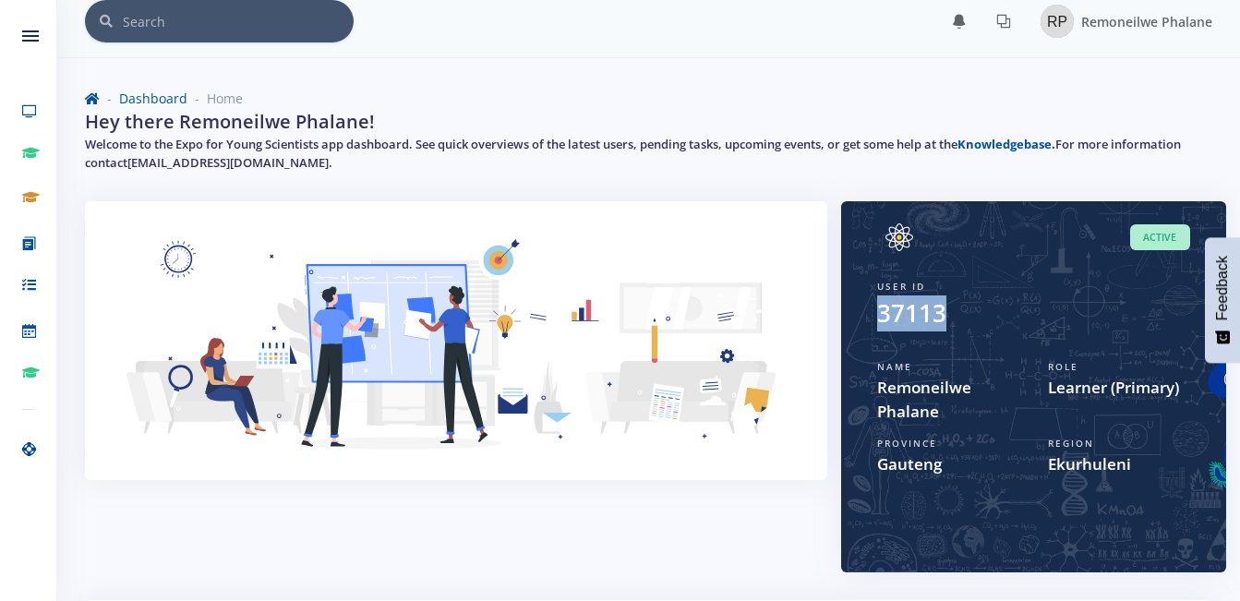
scroll to position [509, 0]
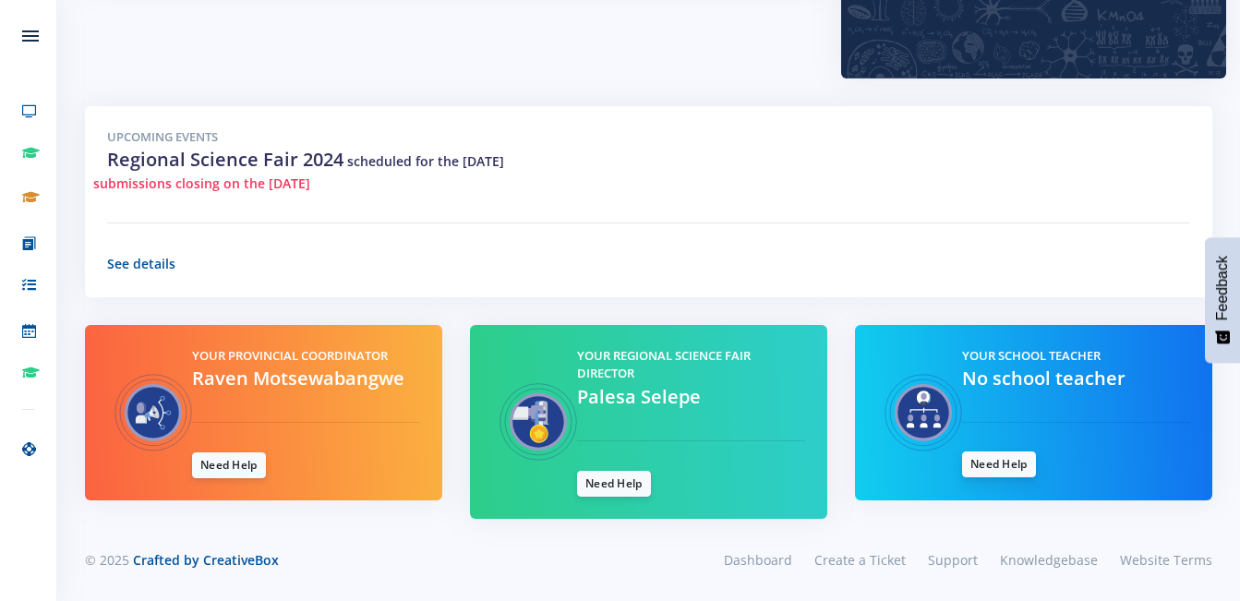
click at [991, 459] on link "Need Help" at bounding box center [999, 465] width 74 height 26
